Goal: Transaction & Acquisition: Book appointment/travel/reservation

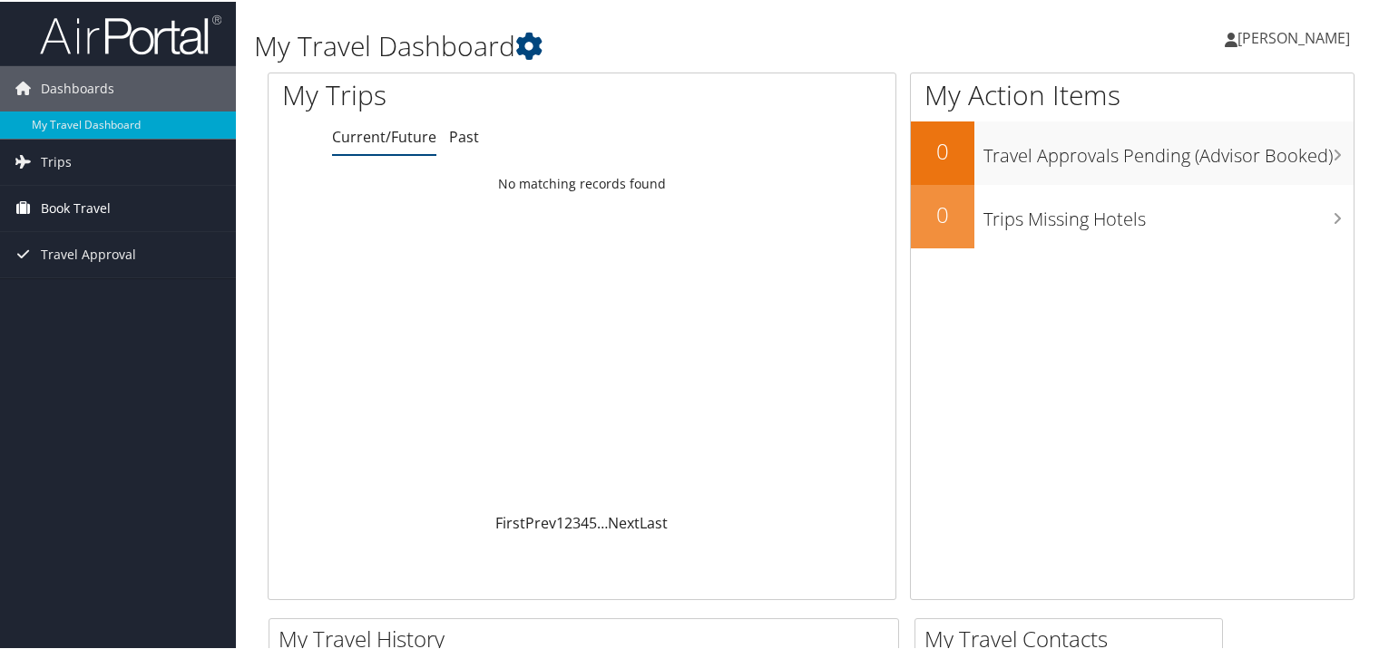
click at [111, 199] on link "Book Travel" at bounding box center [118, 206] width 236 height 45
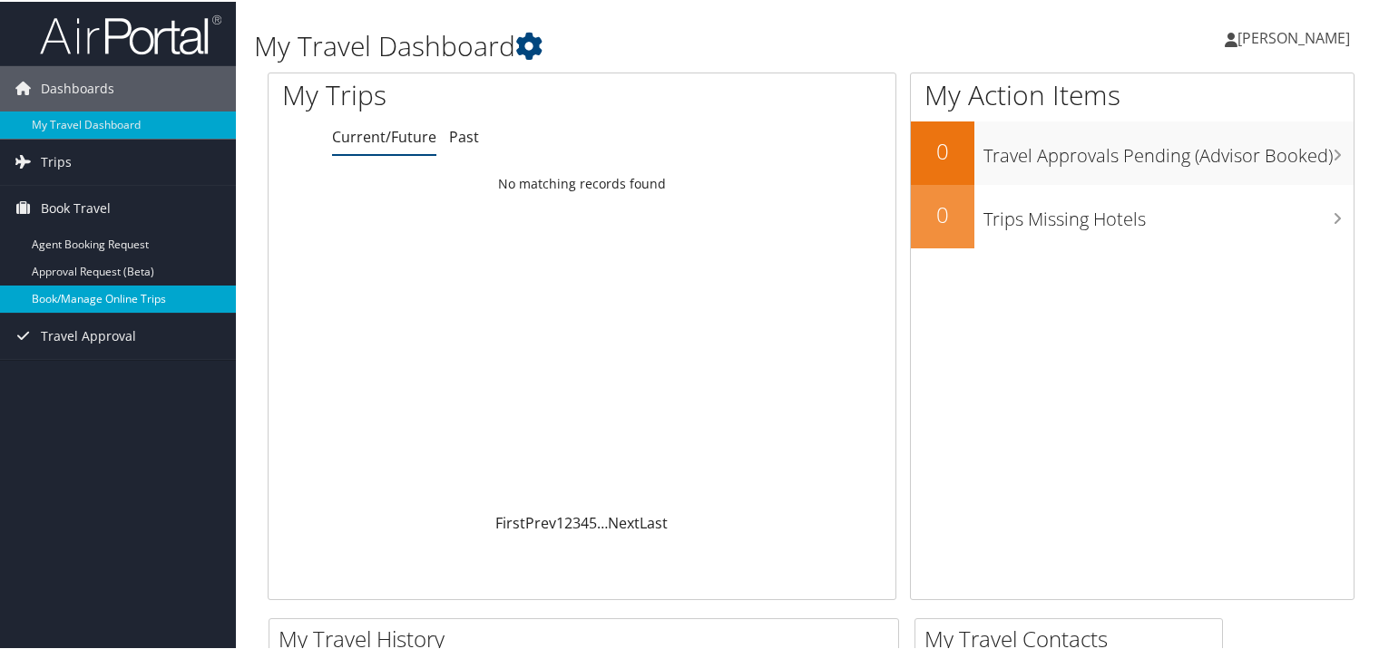
click at [122, 302] on link "Book/Manage Online Trips" at bounding box center [118, 297] width 236 height 27
